Goal: Task Accomplishment & Management: Use online tool/utility

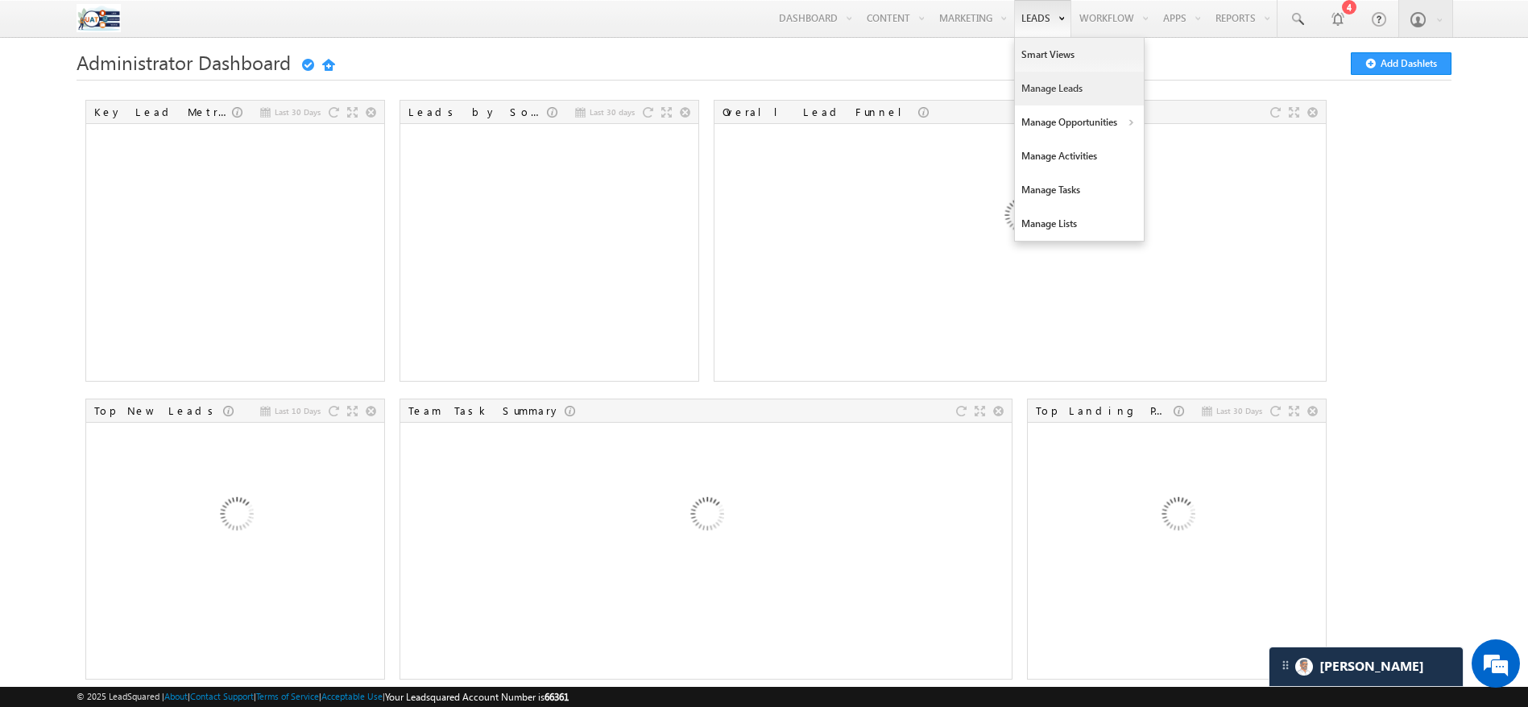
click at [1028, 82] on link "Manage Leads" at bounding box center [1079, 89] width 129 height 34
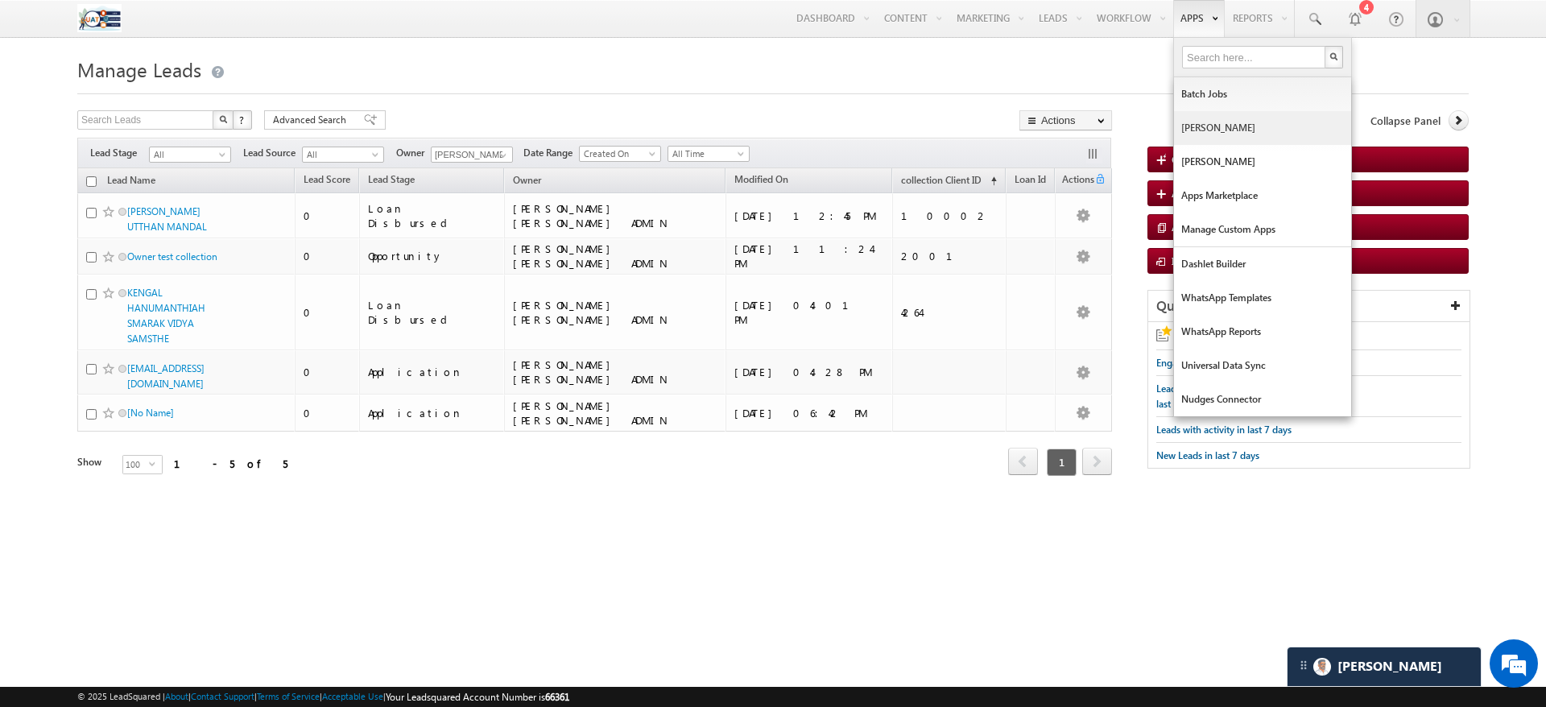
click at [1180, 129] on link "[PERSON_NAME]" at bounding box center [1262, 128] width 177 height 34
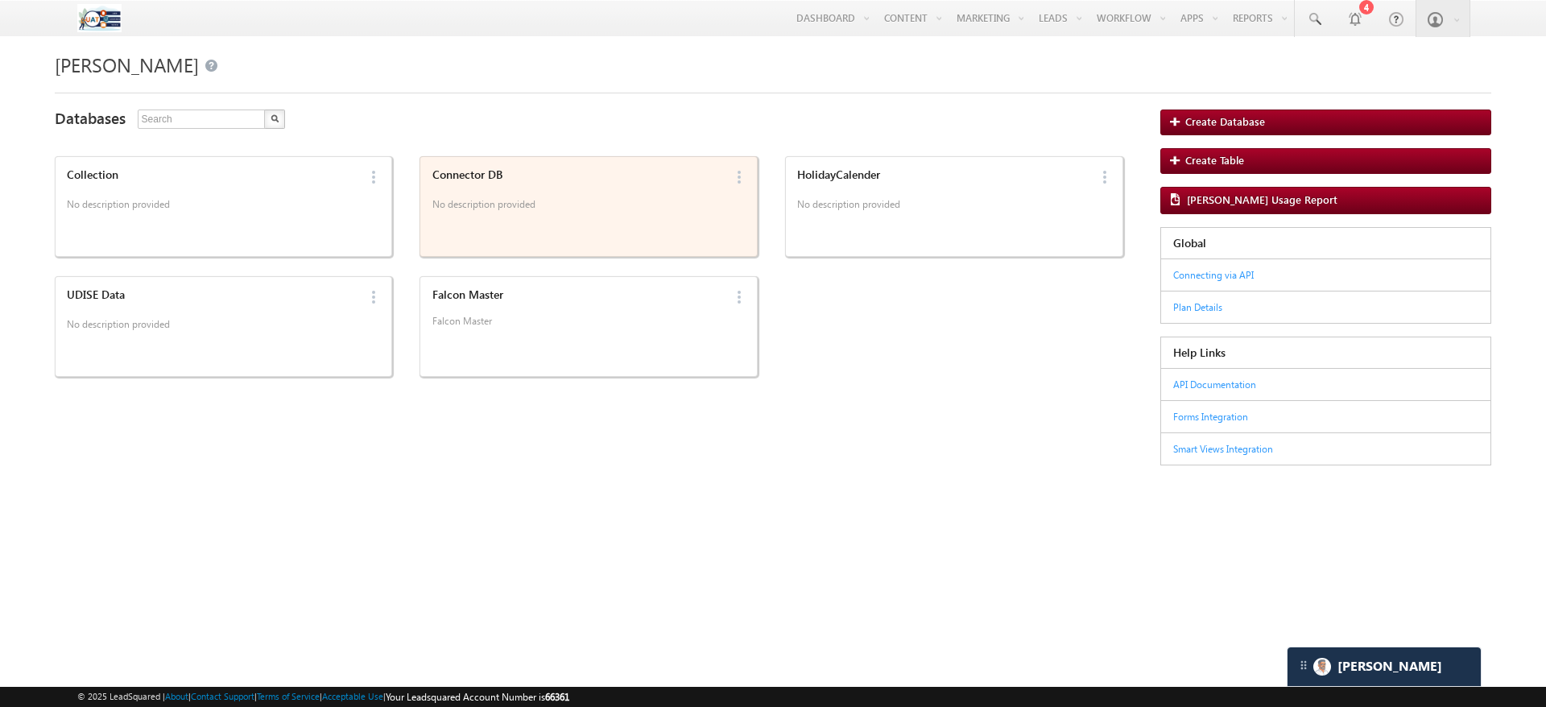
click at [525, 213] on p "No description provided" at bounding box center [578, 207] width 291 height 24
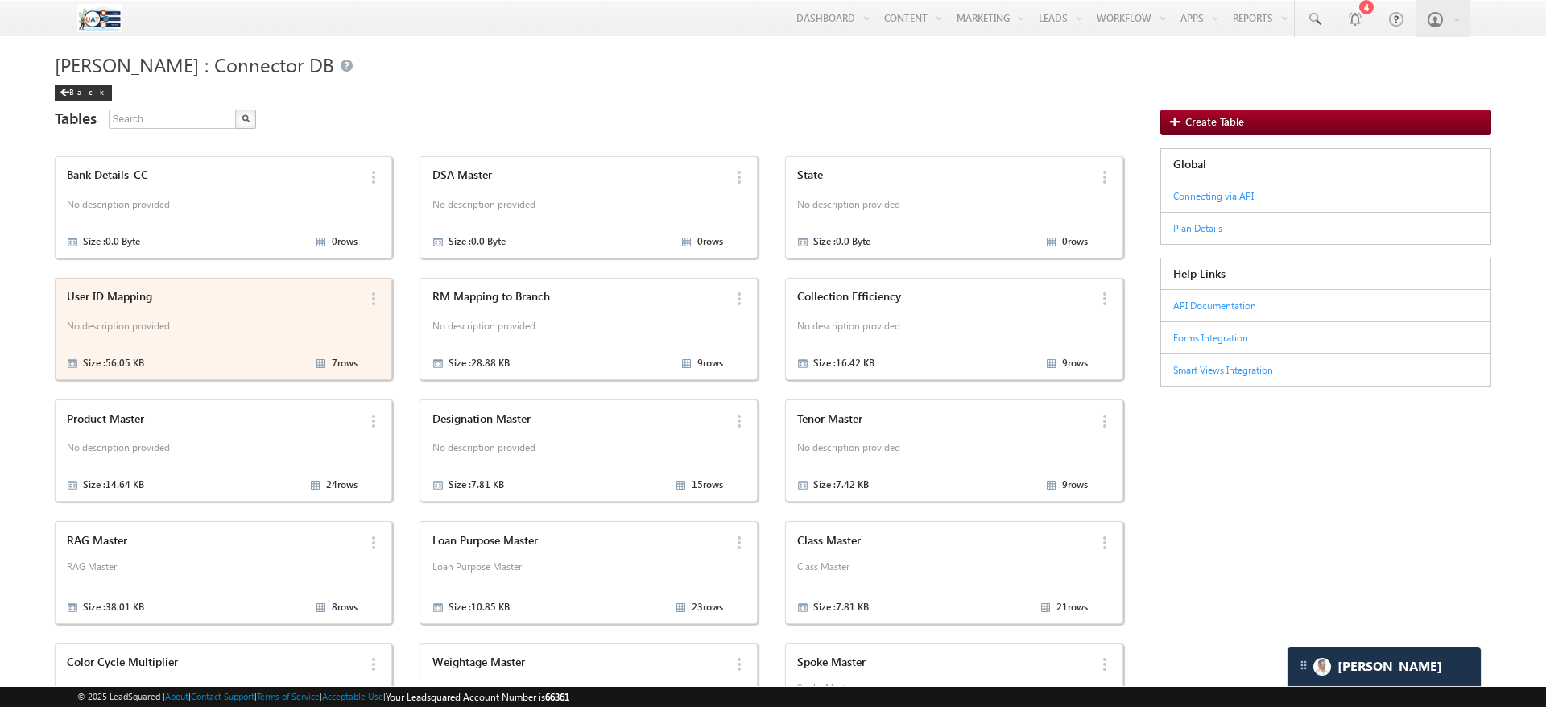
click at [249, 325] on p "No description provided" at bounding box center [212, 329] width 291 height 24
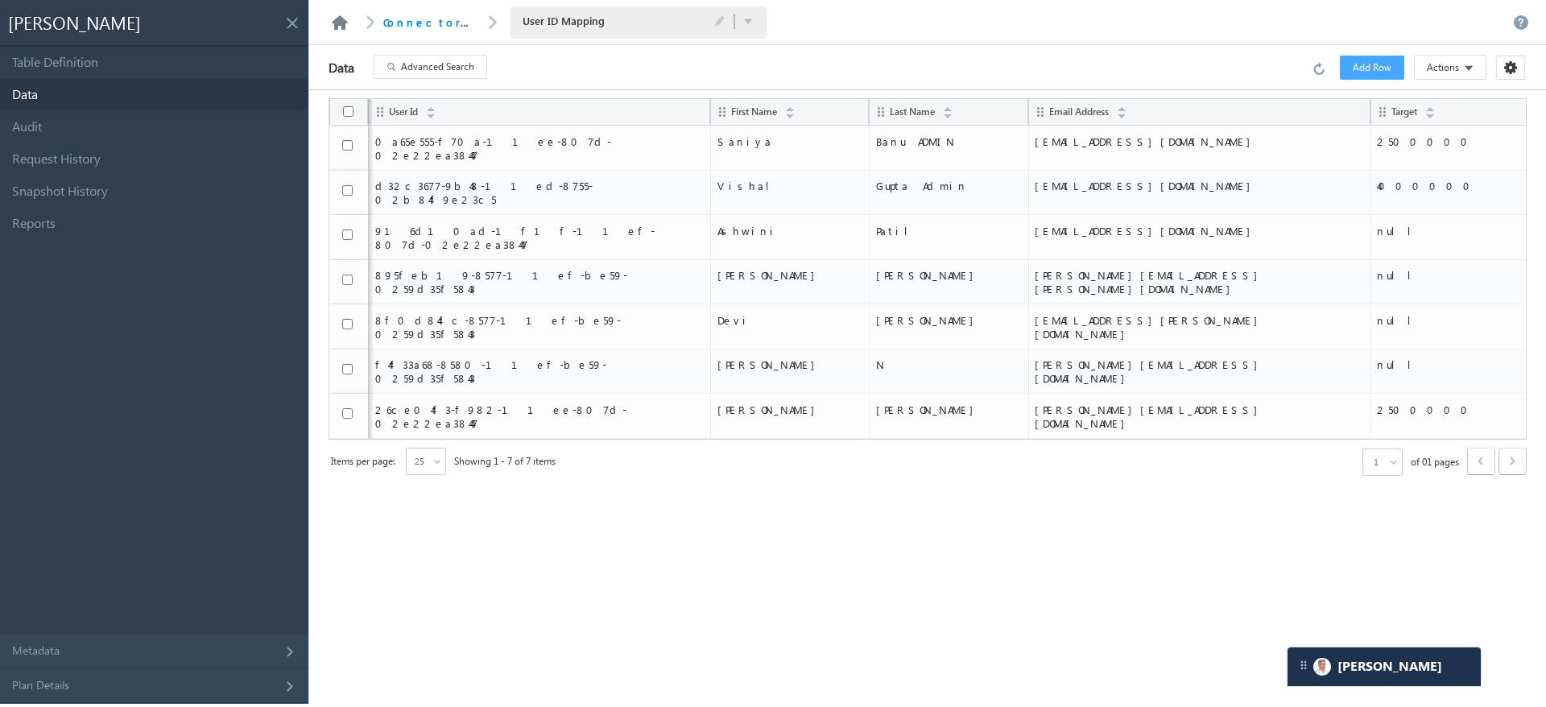
click at [337, 22] on link at bounding box center [339, 22] width 19 height 14
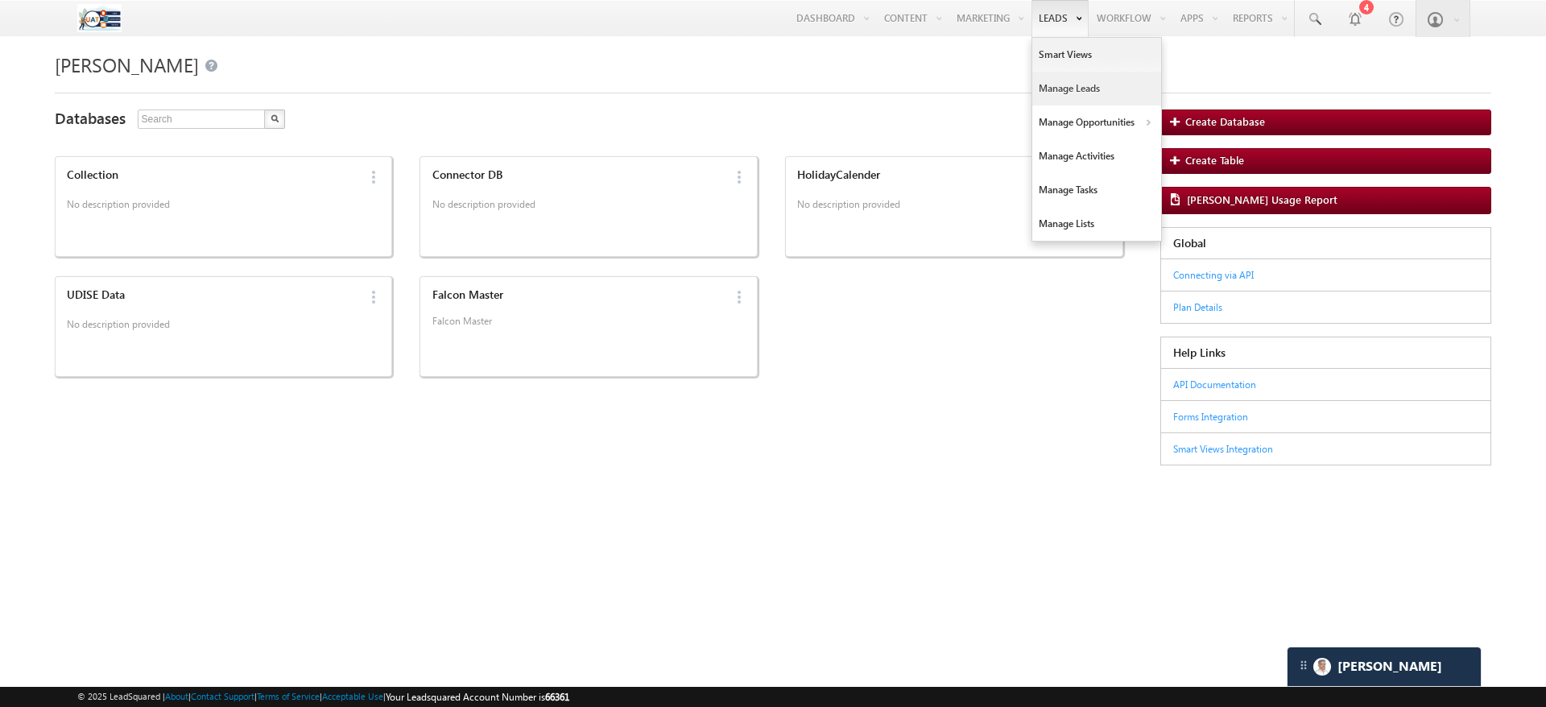
click at [1070, 89] on link "Manage Leads" at bounding box center [1097, 89] width 129 height 34
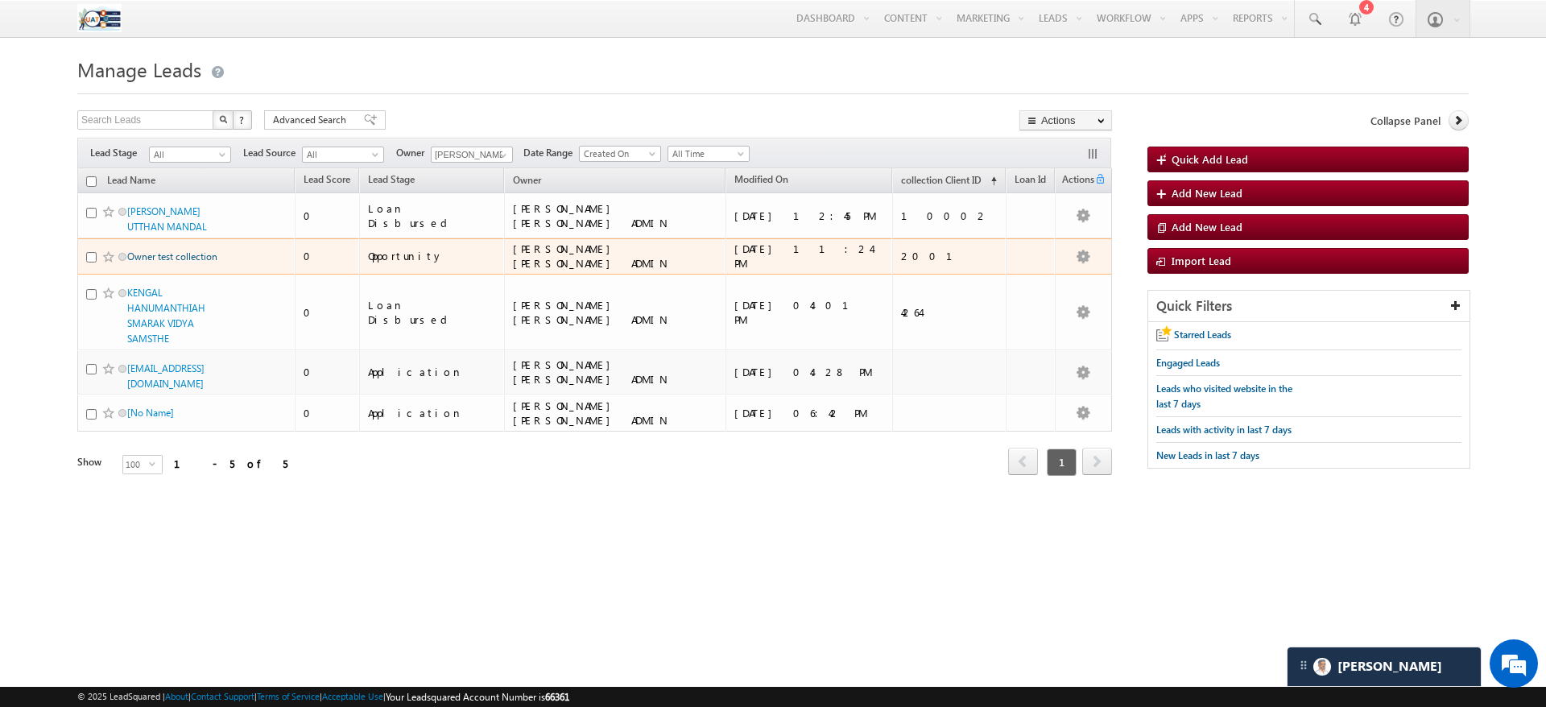
click at [168, 252] on link "Owner test collection" at bounding box center [172, 256] width 90 height 12
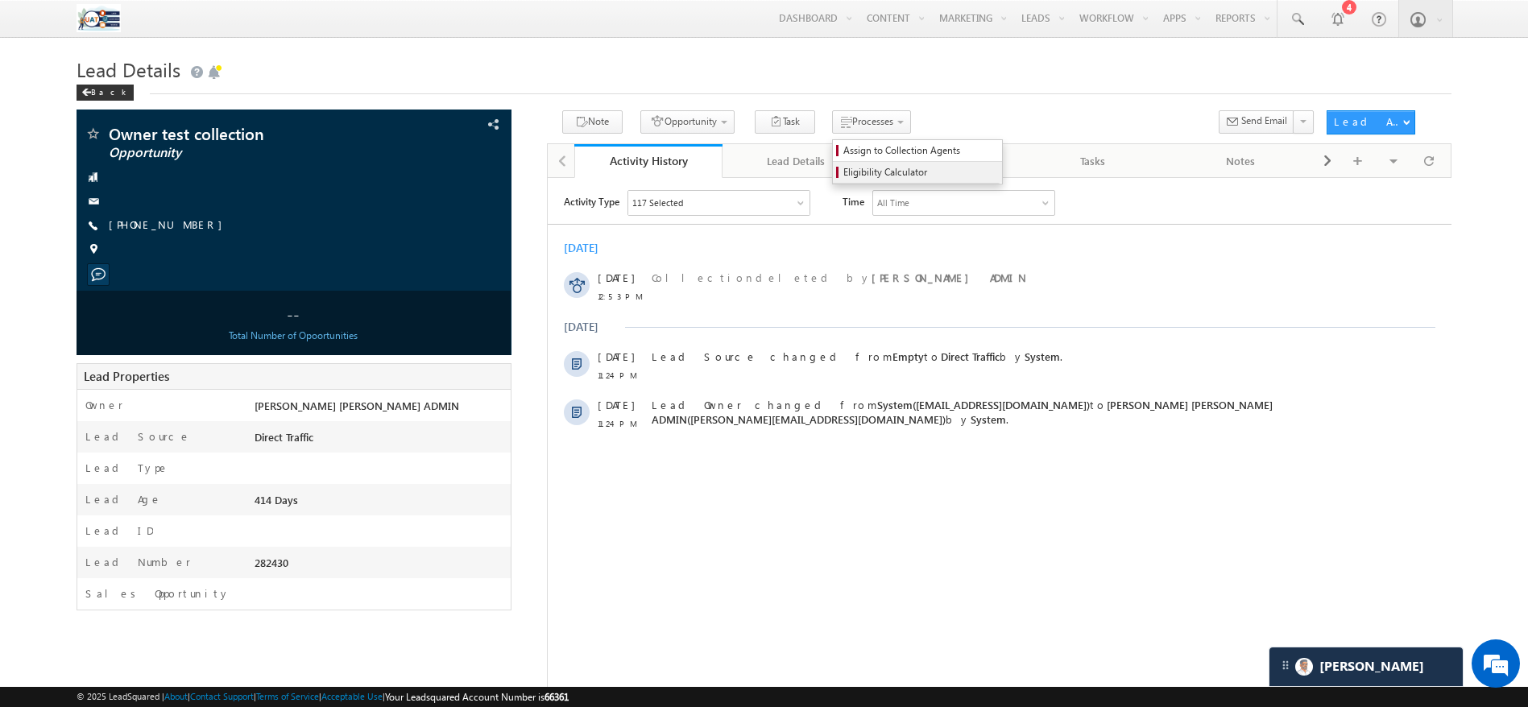
click at [843, 174] on span "Eligibility Calculator" at bounding box center [919, 172] width 153 height 14
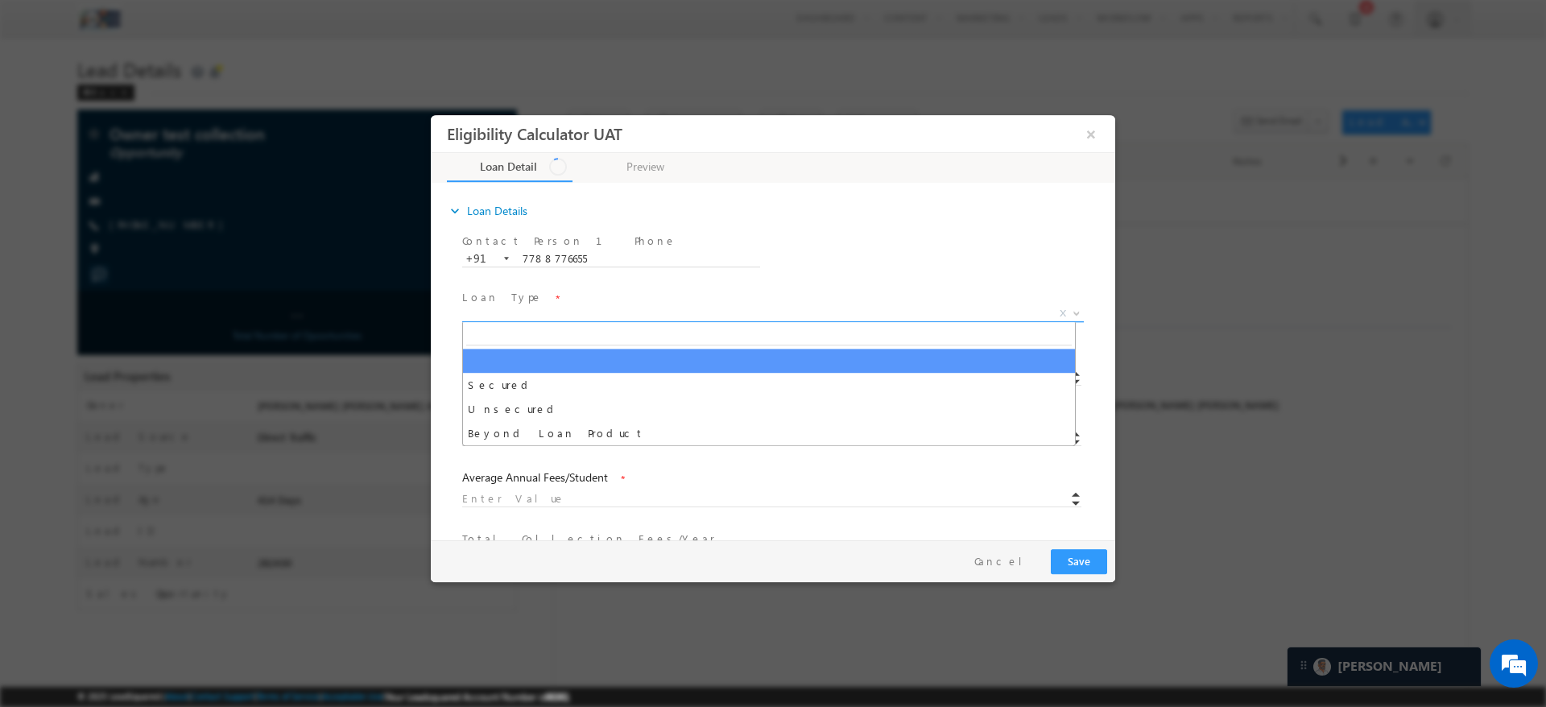
click at [522, 310] on span "X" at bounding box center [773, 314] width 622 height 16
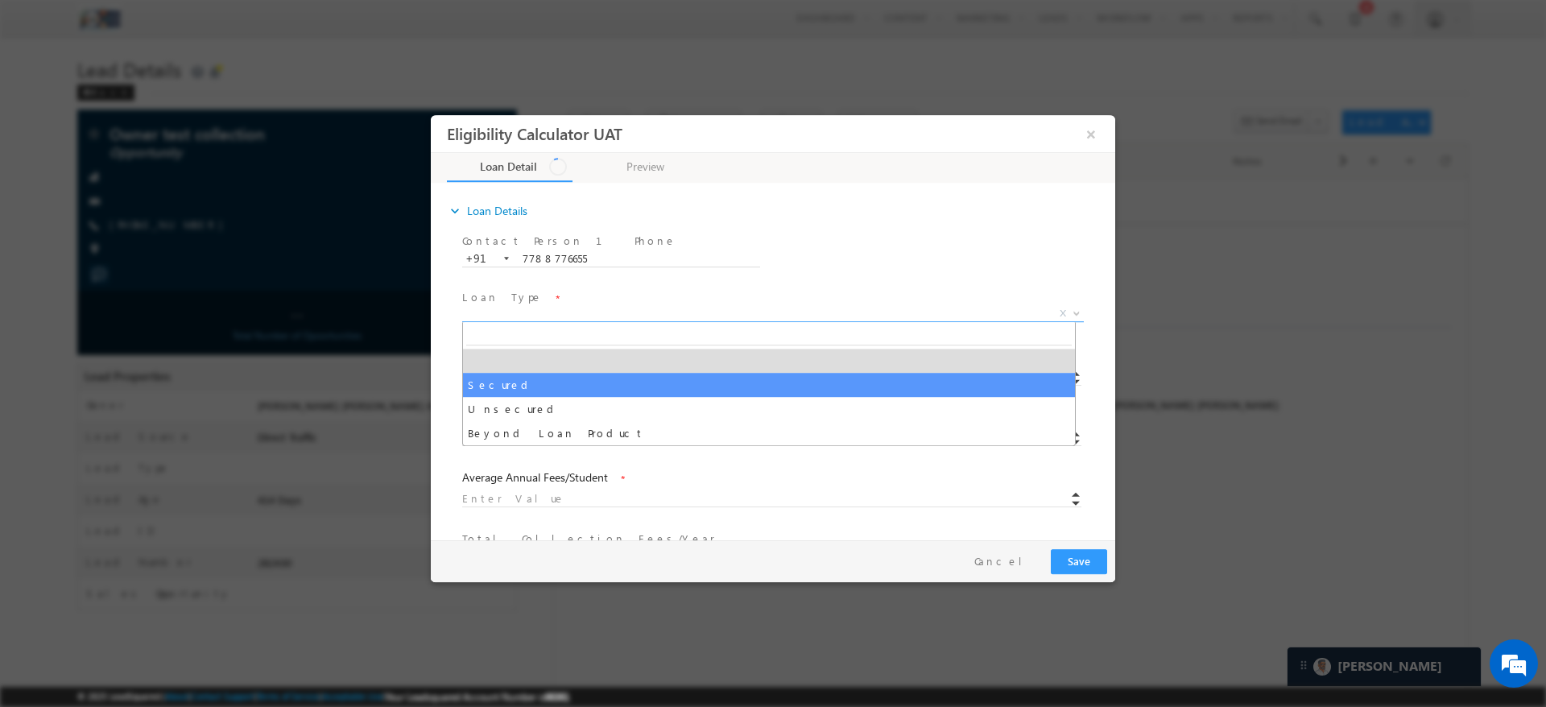
select select "Secured"
type input "19"
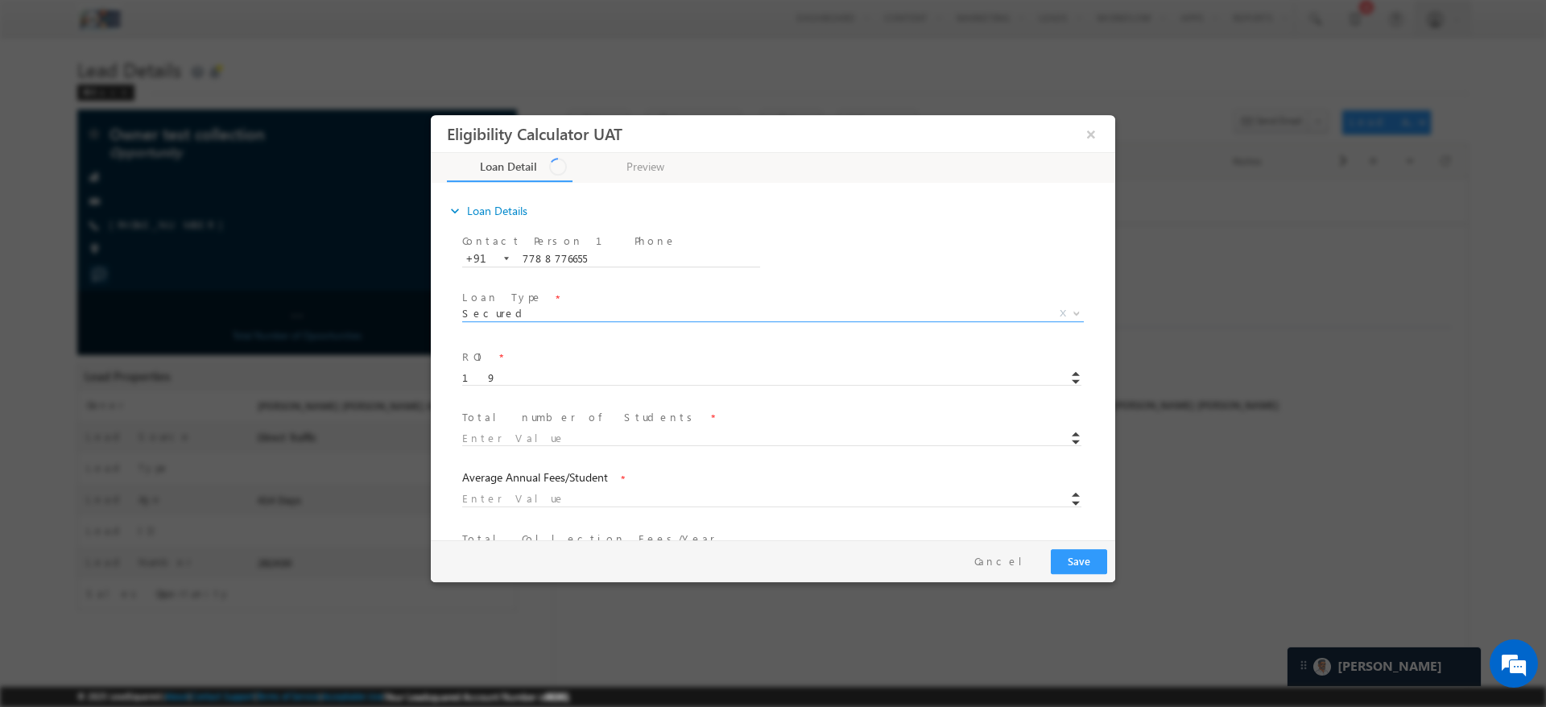
type input "athira.s+11@varthana.com"
type input "Bangalore"
type input "Athira Suresh"
type input "123458"
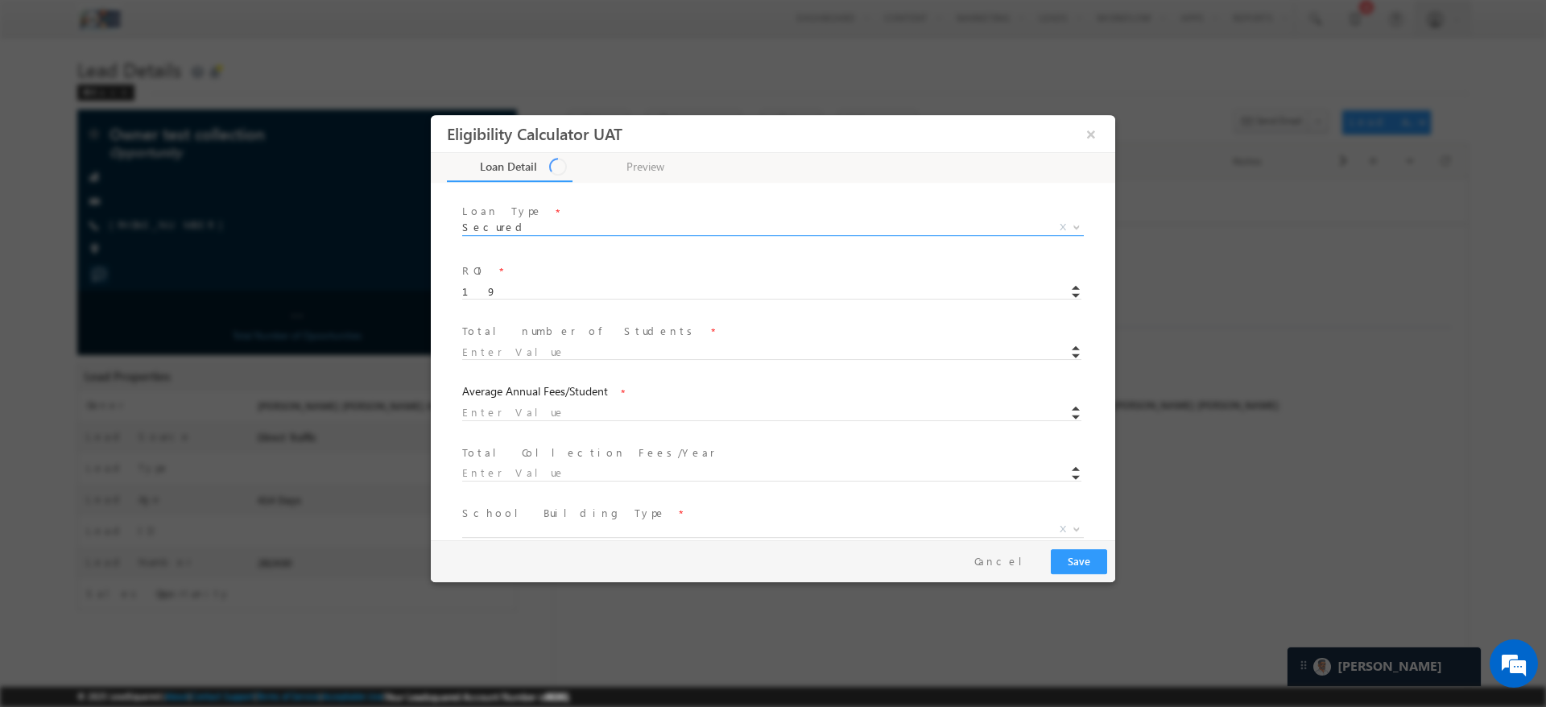
scroll to position [99, 0]
click at [504, 346] on span at bounding box center [779, 338] width 634 height 19
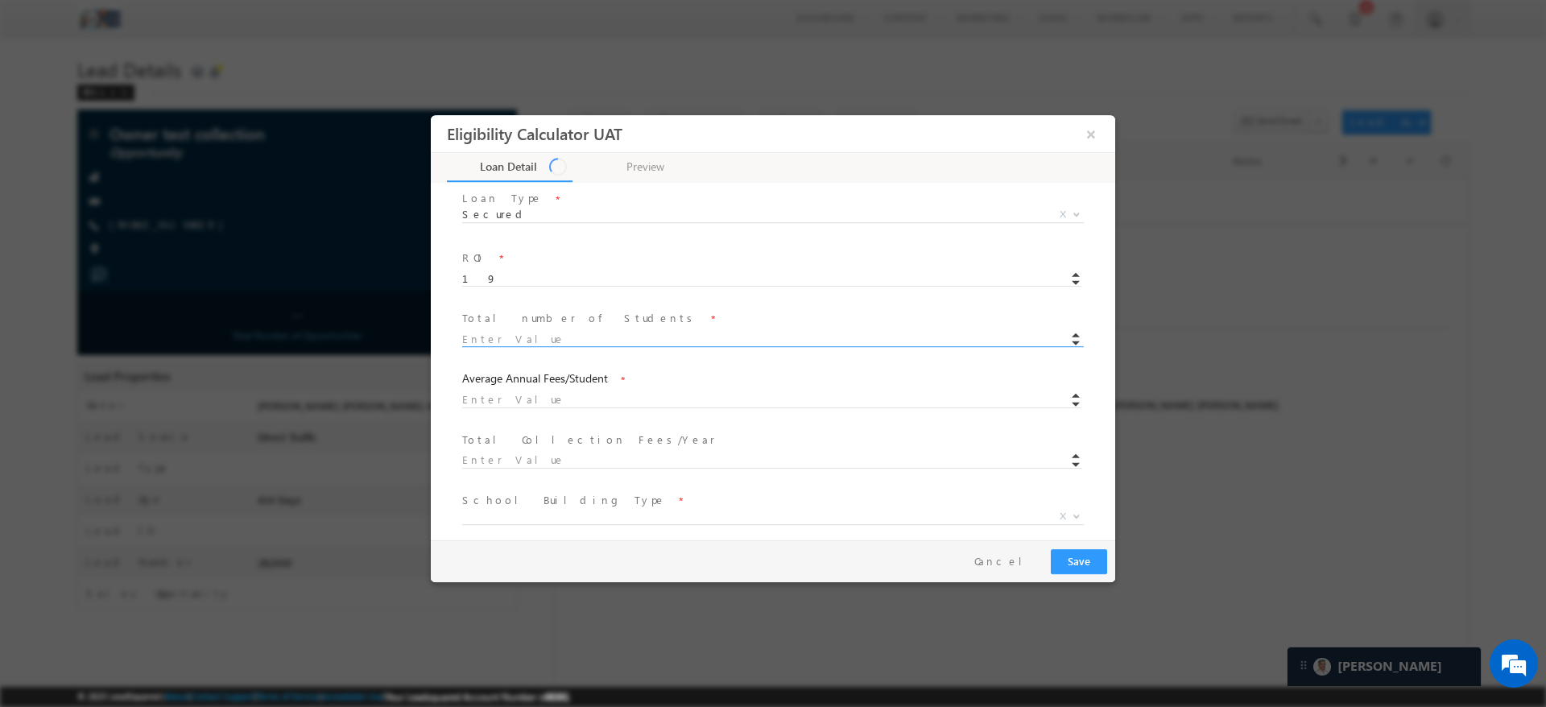
click at [504, 346] on span at bounding box center [779, 338] width 634 height 19
click at [494, 336] on input at bounding box center [771, 340] width 619 height 16
type input "1900"
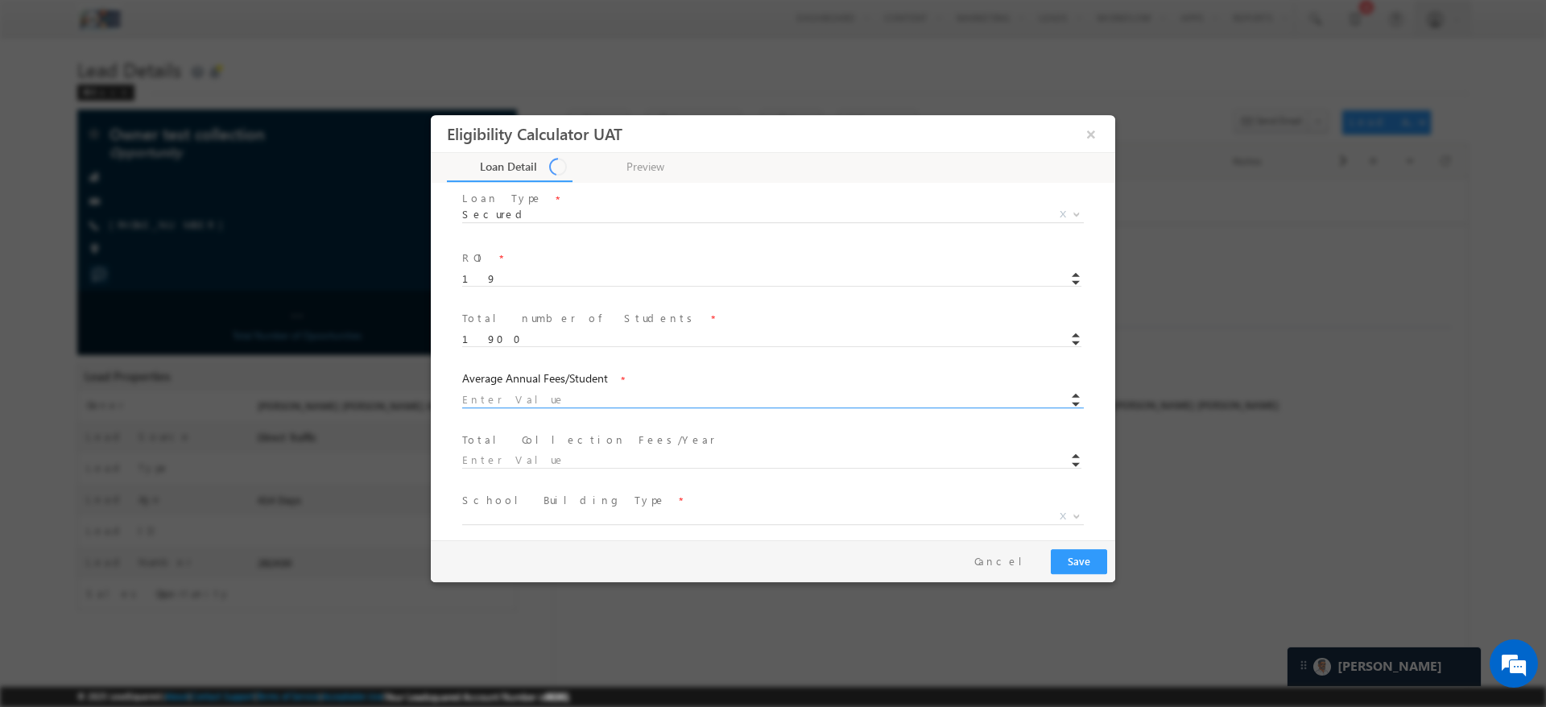
type input "80"
type input "70"
click at [508, 396] on input at bounding box center [771, 400] width 619 height 16
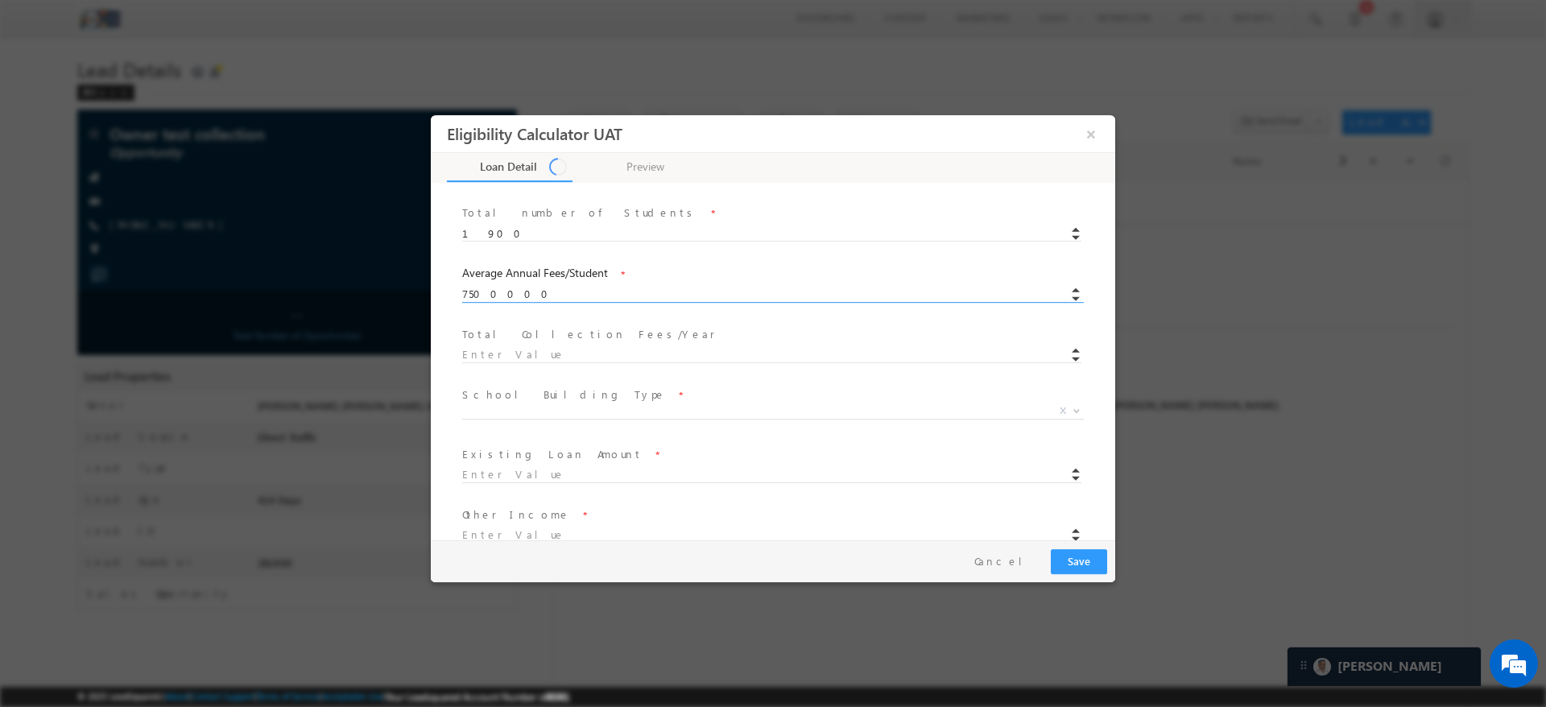
scroll to position [207, 0]
type input "7500000.00"
type input "2147483647"
type input "1717986918"
click at [483, 350] on input "2147483647" at bounding box center [771, 353] width 619 height 16
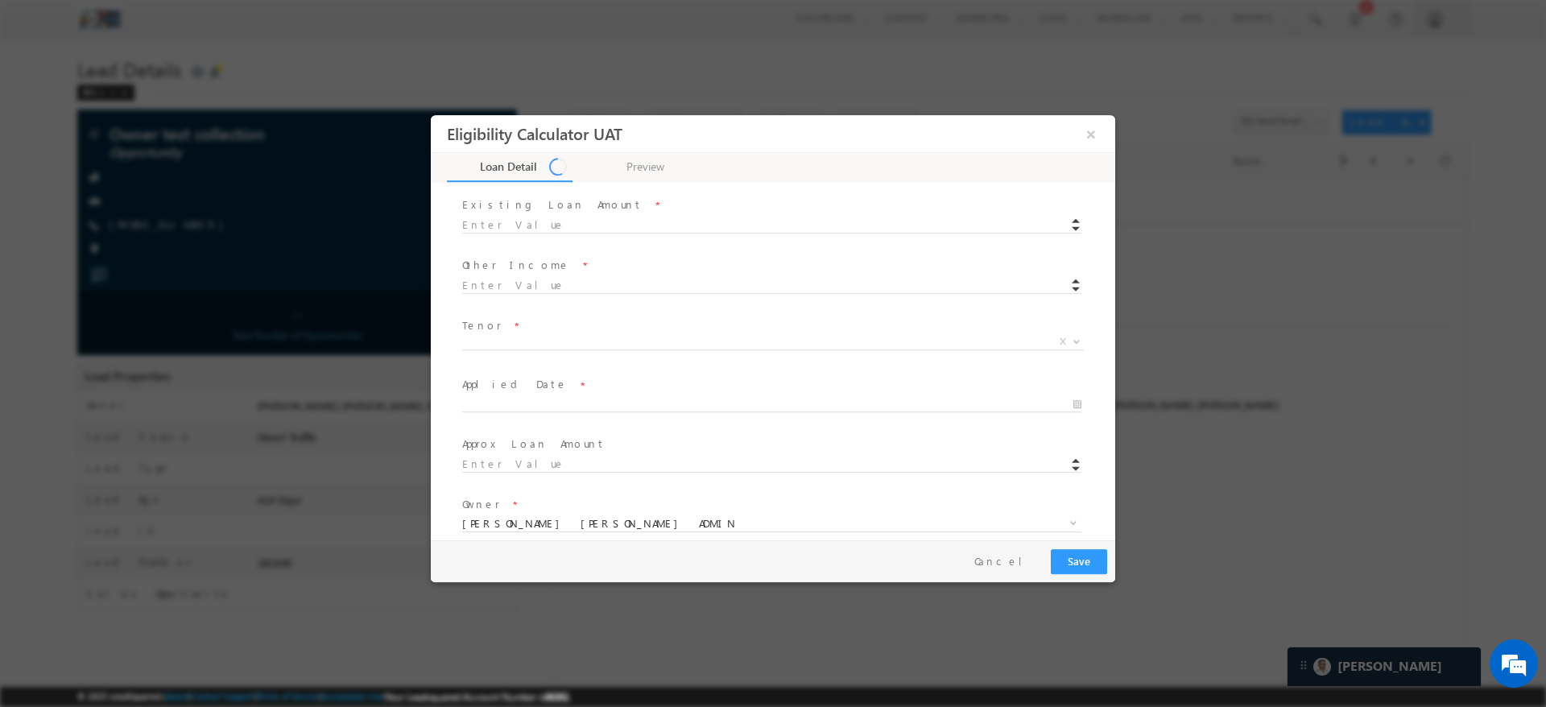
scroll to position [450, 0]
click at [494, 225] on input at bounding box center [771, 229] width 619 height 16
click at [499, 233] on input at bounding box center [771, 229] width 619 height 16
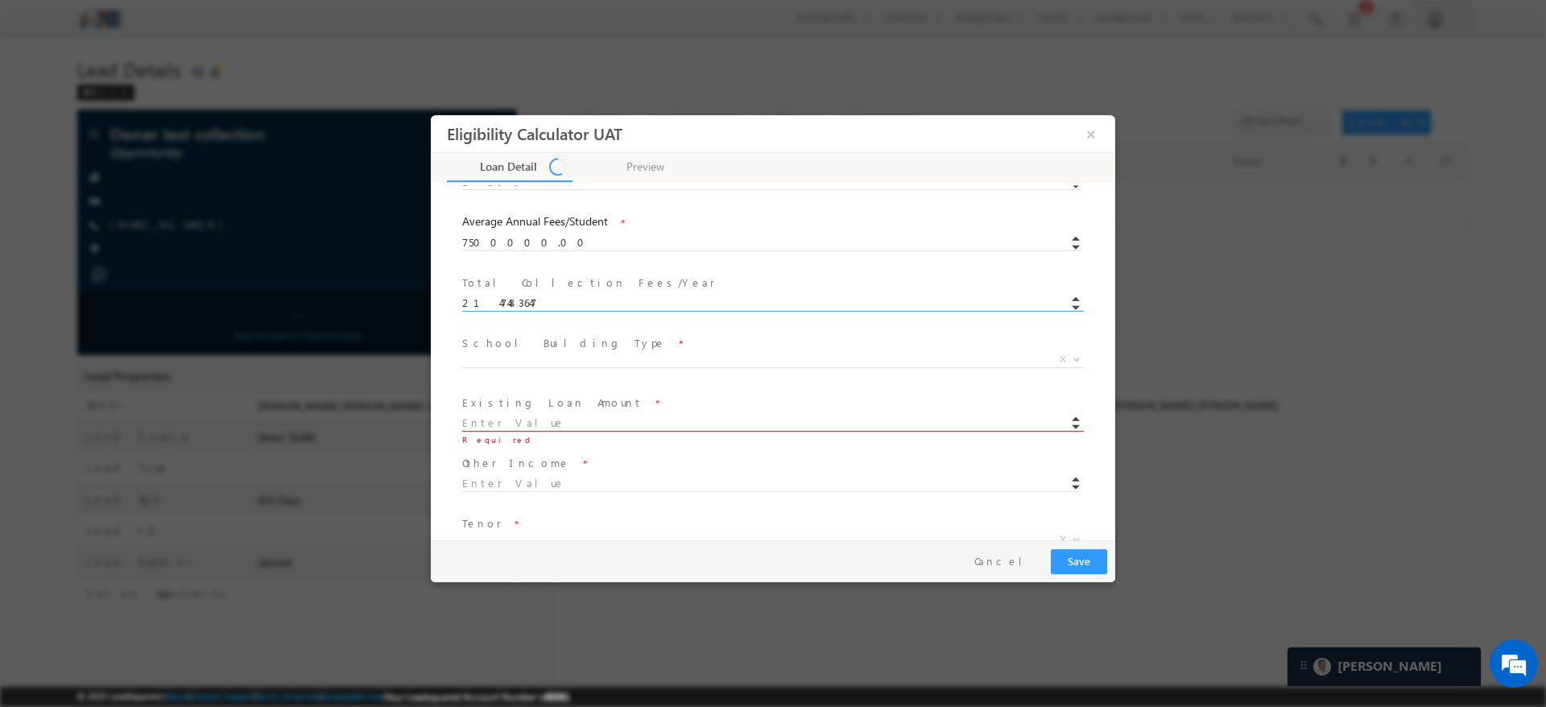
scroll to position [258, 0]
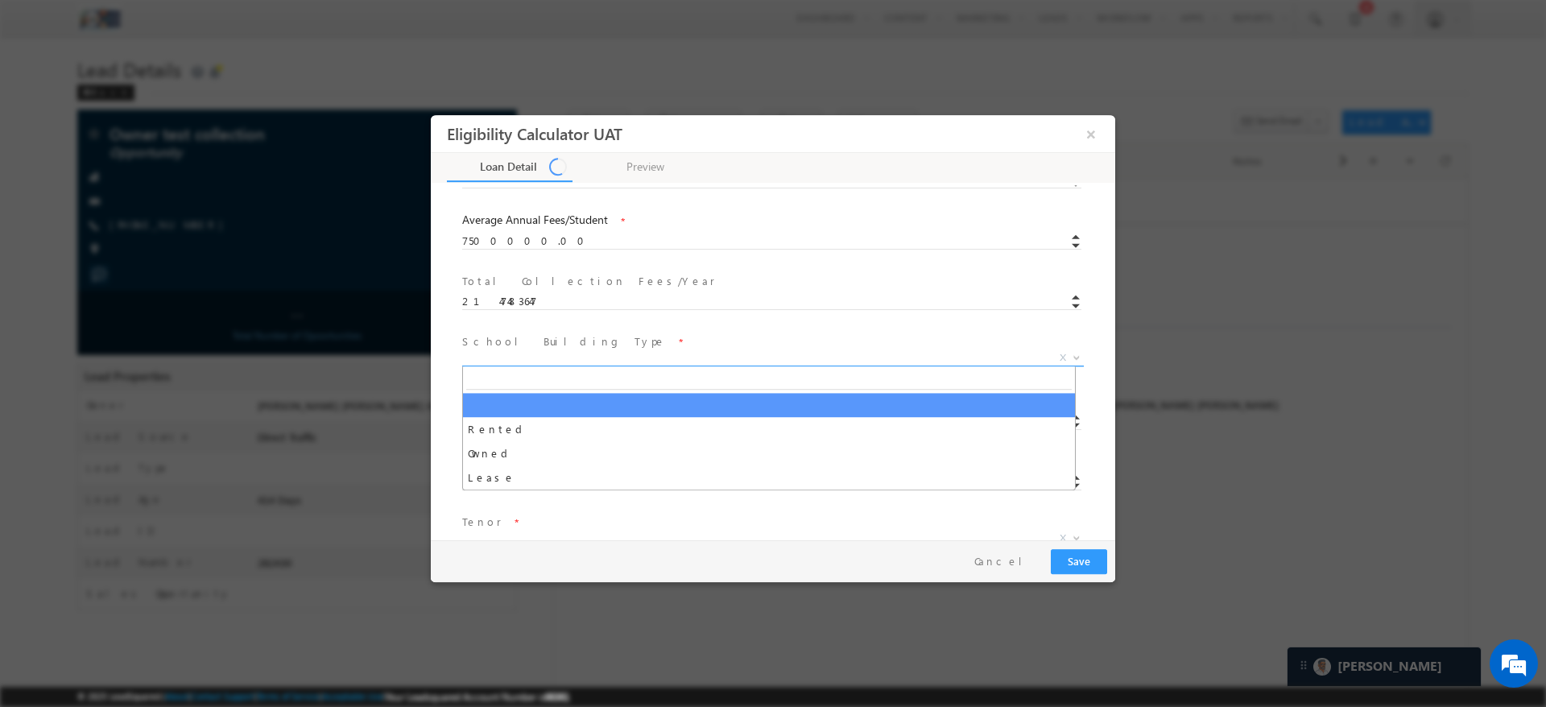
click at [517, 357] on span "X" at bounding box center [773, 358] width 622 height 16
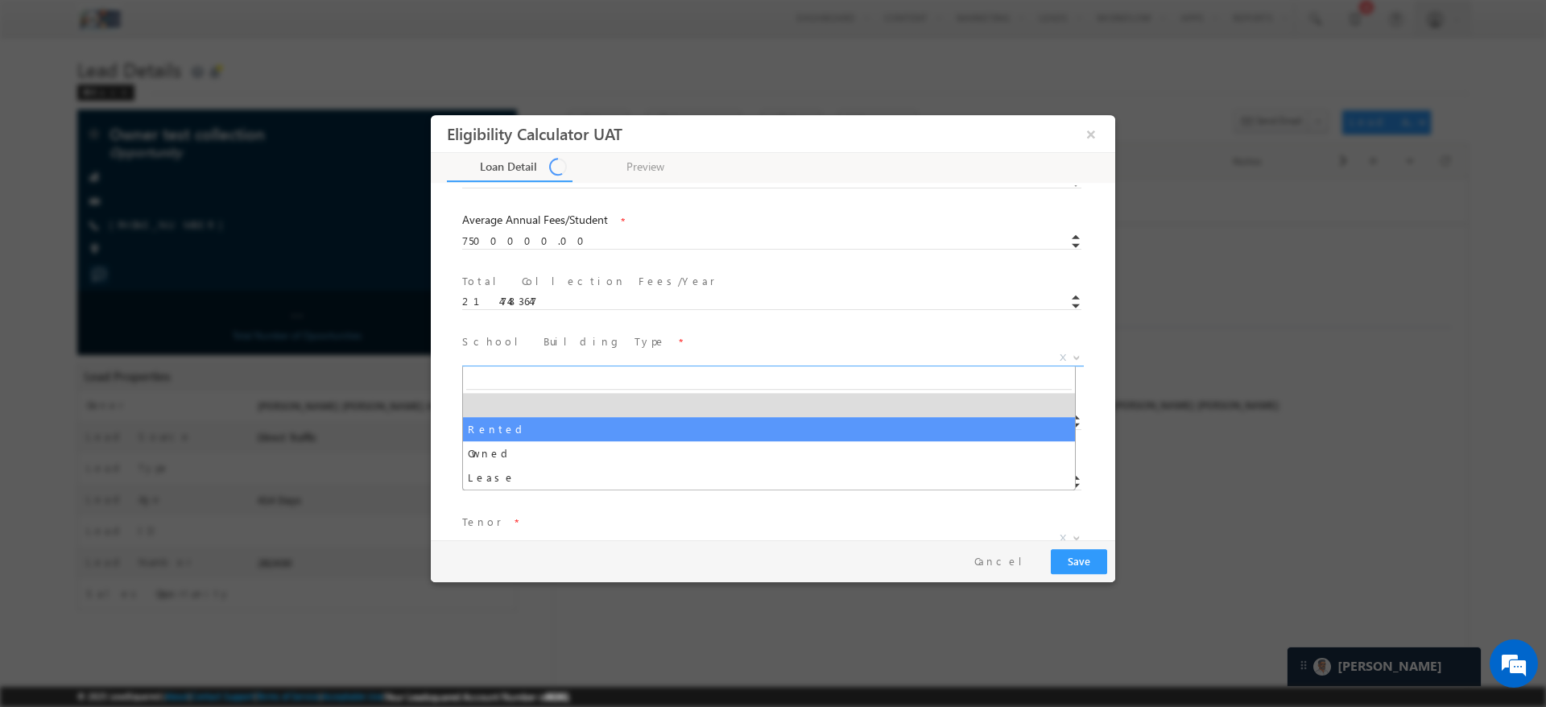
select select "Rented"
type input "30"
type input "515396075"
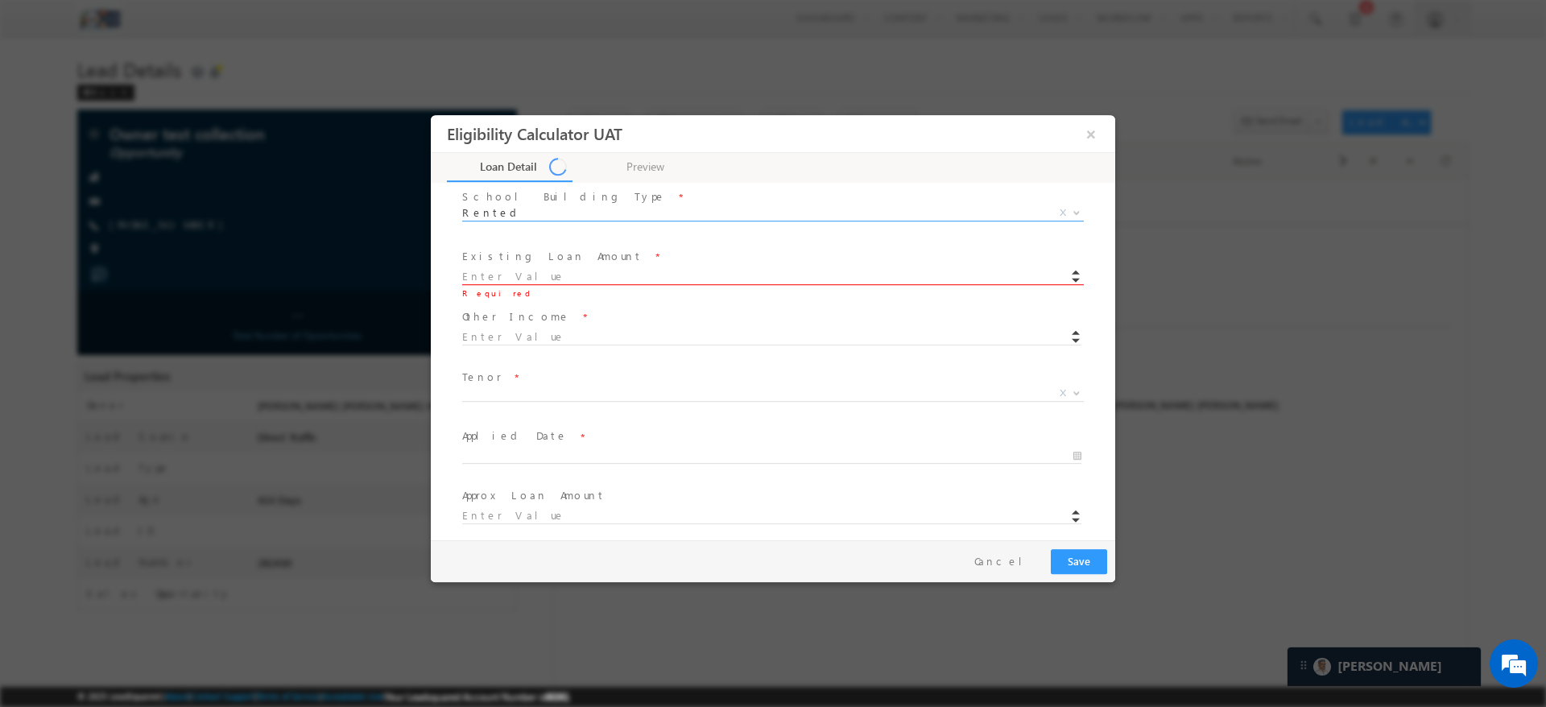
scroll to position [420, 0]
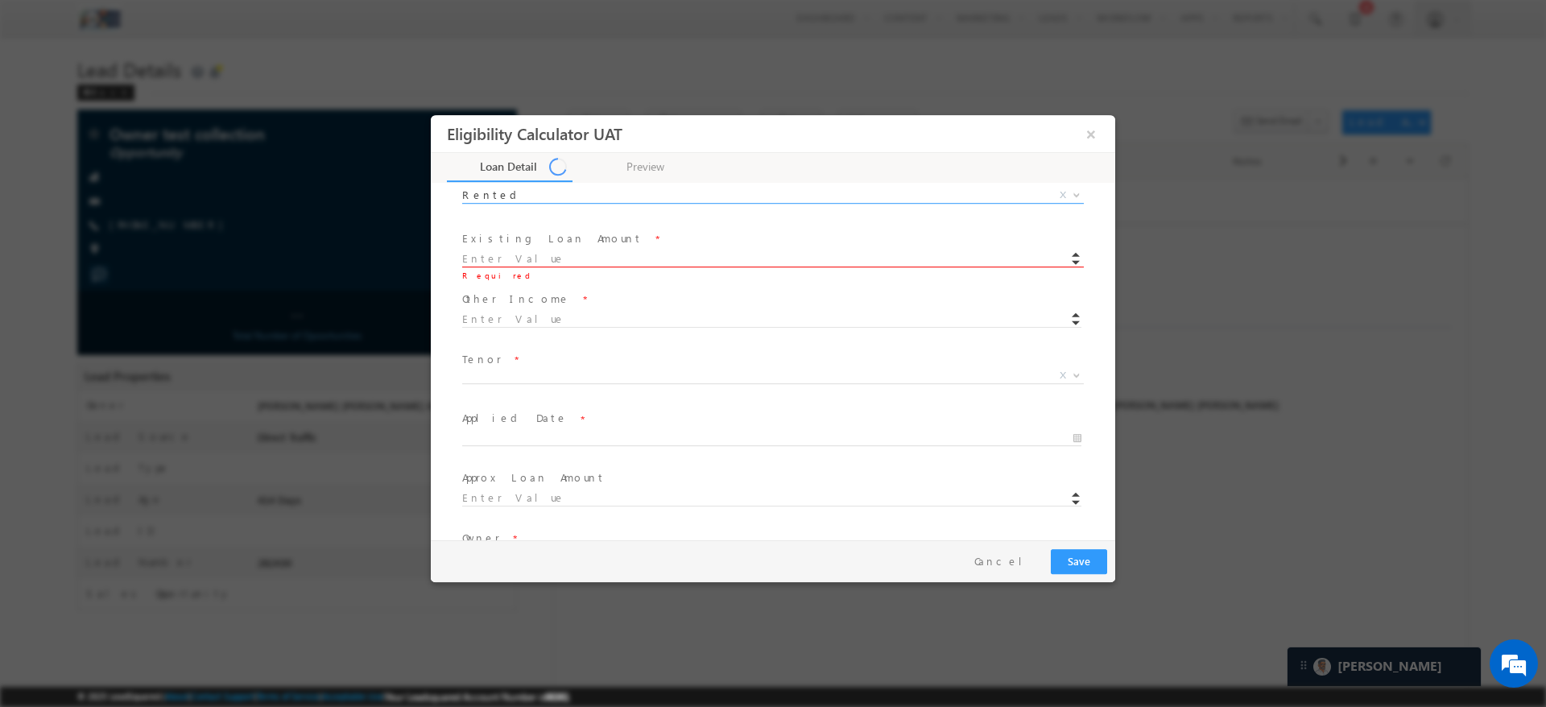
click at [495, 256] on input at bounding box center [771, 259] width 619 height 16
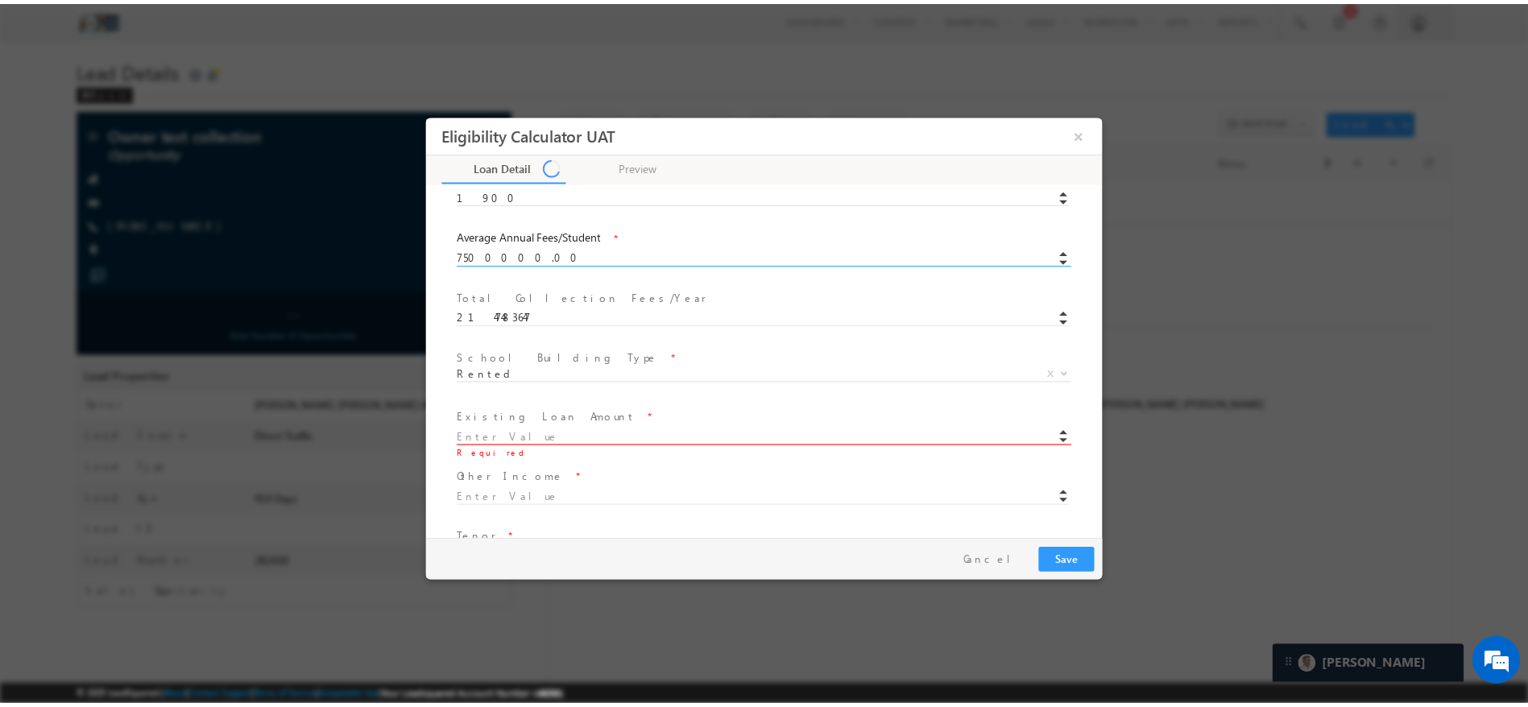
scroll to position [172, 0]
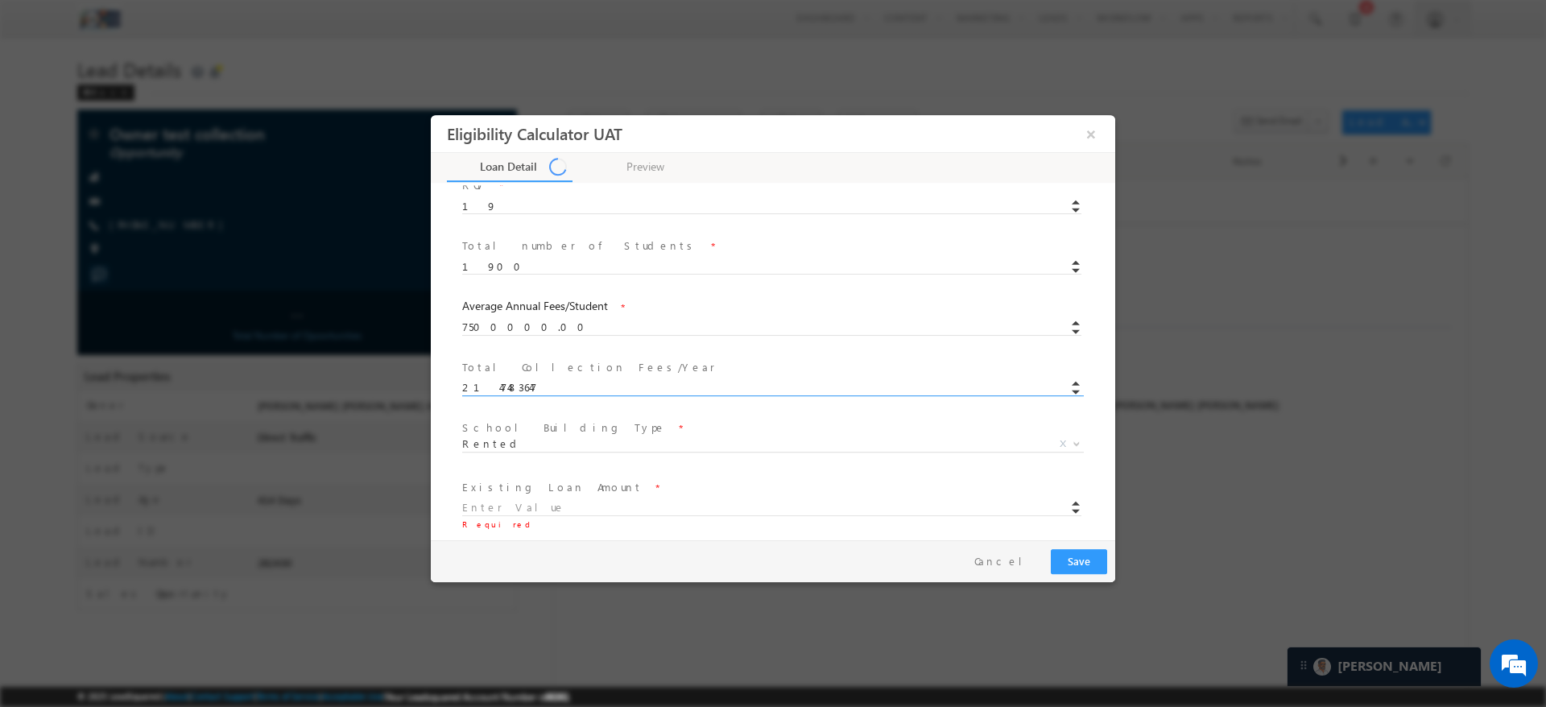
click at [497, 387] on input "2147483647" at bounding box center [771, 388] width 619 height 16
type input "21473647"
type input "17178918"
type input "5153675"
click at [1093, 133] on button "×" at bounding box center [1091, 134] width 27 height 30
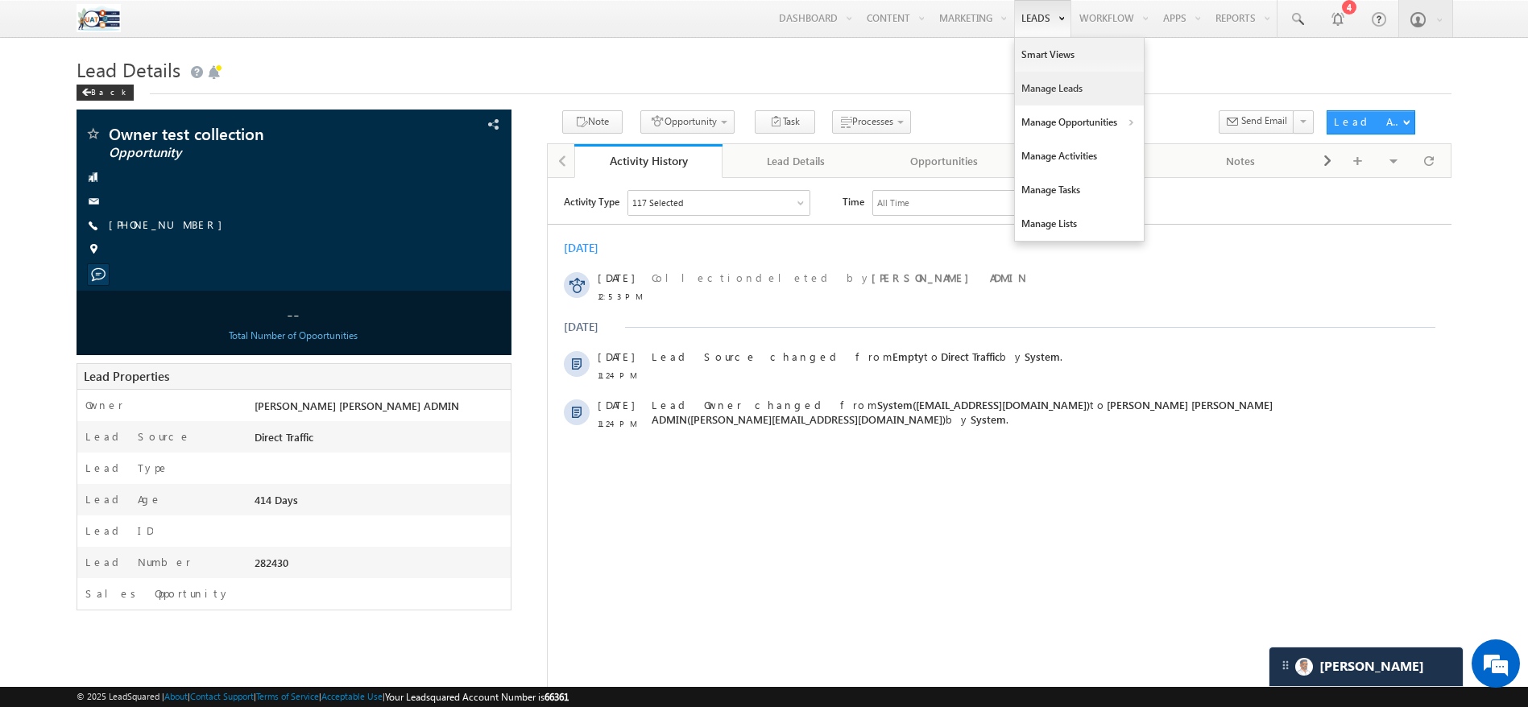
click at [1043, 76] on link "Manage Leads" at bounding box center [1079, 89] width 129 height 34
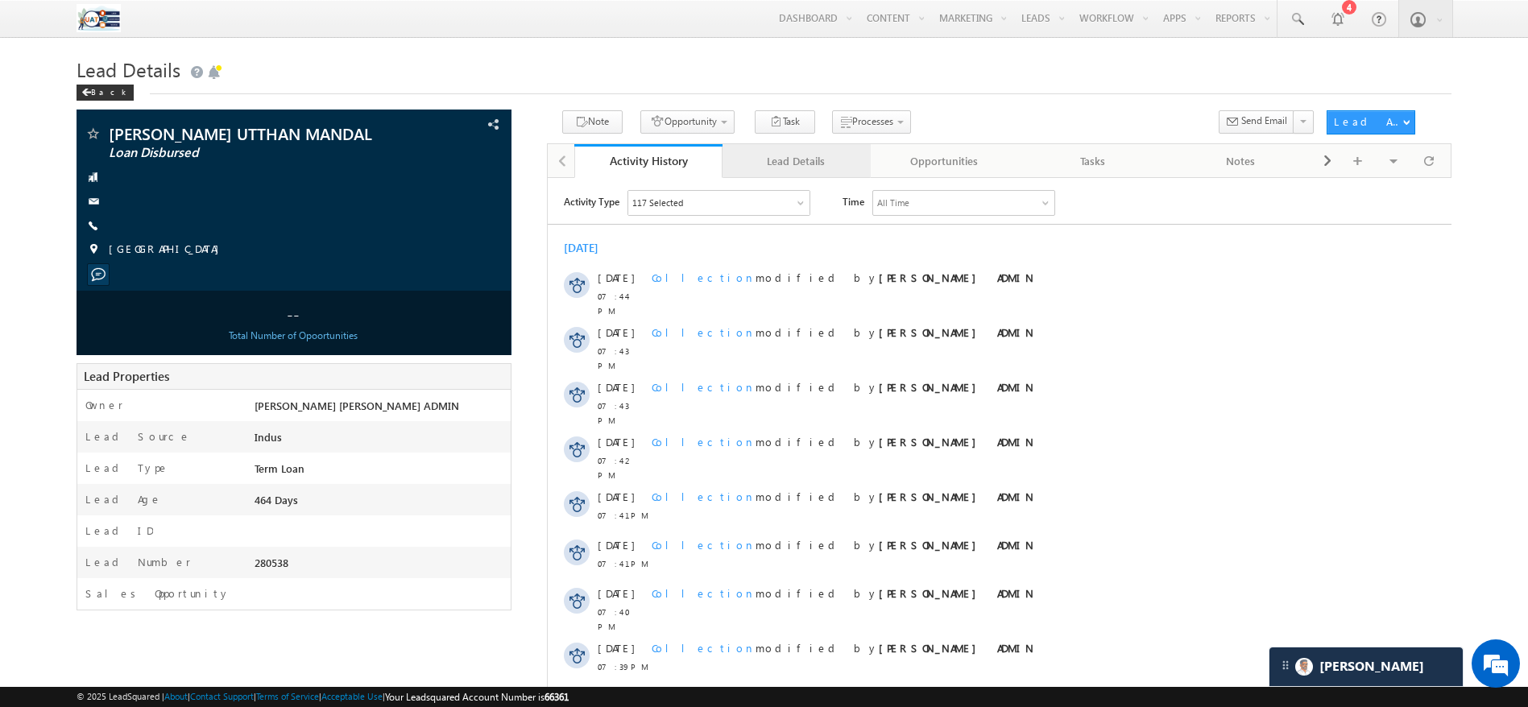
click at [826, 167] on div "Lead Details" at bounding box center [795, 160] width 121 height 19
